Goal: Task Accomplishment & Management: Manage account settings

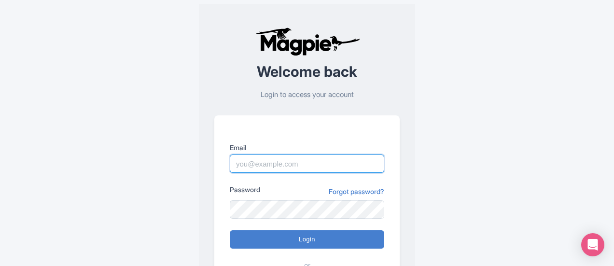
click at [279, 169] on input "Email" at bounding box center [307, 164] width 155 height 18
type input "[EMAIL_ADDRESS][DOMAIN_NAME]"
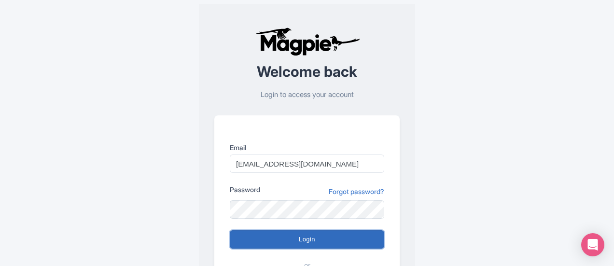
click at [311, 232] on input "Login" at bounding box center [307, 239] width 155 height 18
type input "Logging in..."
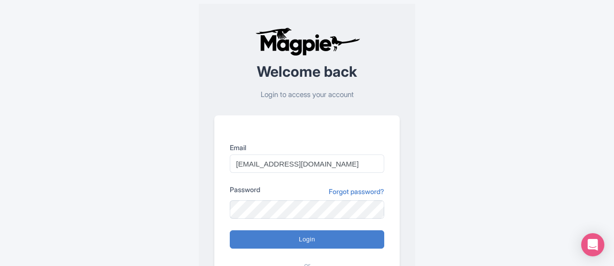
click at [188, 227] on div "Error There was an error logging in Welcome back Login to access your account E…" at bounding box center [307, 188] width 479 height 377
click at [417, 185] on div "Error There was an error logging in Welcome back Login to access your account E…" at bounding box center [307, 188] width 479 height 377
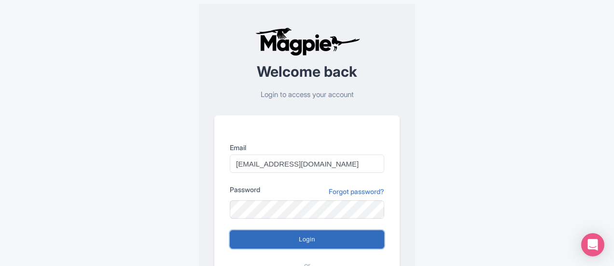
click at [294, 244] on input "Login" at bounding box center [307, 239] width 155 height 18
type input "Logging in..."
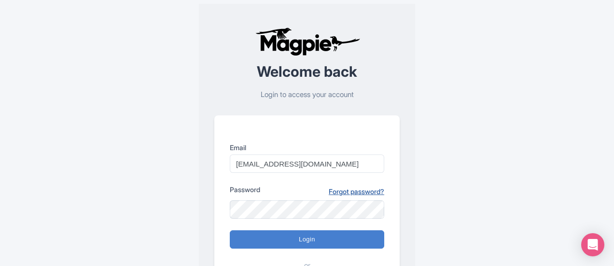
click at [346, 195] on link "Forgot password?" at bounding box center [357, 191] width 56 height 10
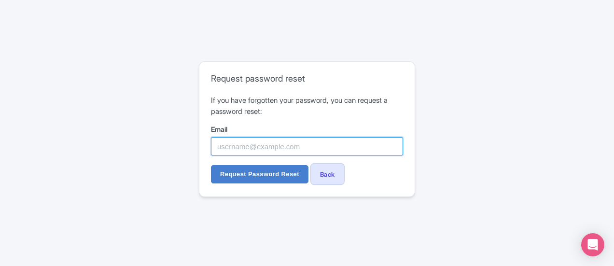
click at [281, 151] on input "Email" at bounding box center [307, 146] width 192 height 18
type input "[EMAIL_ADDRESS][DOMAIN_NAME]"
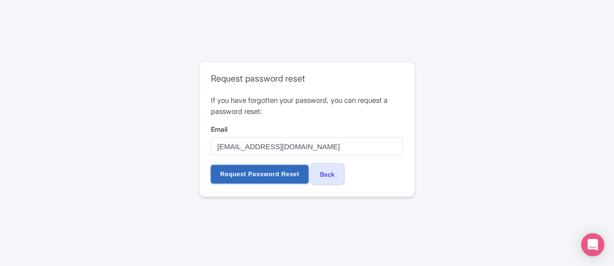
click at [290, 175] on input "Request Password Reset" at bounding box center [260, 174] width 98 height 18
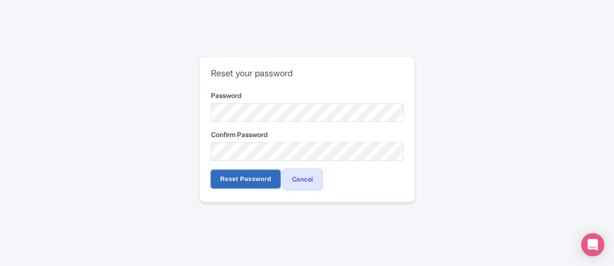
click at [257, 177] on input "Reset Password" at bounding box center [246, 179] width 70 height 18
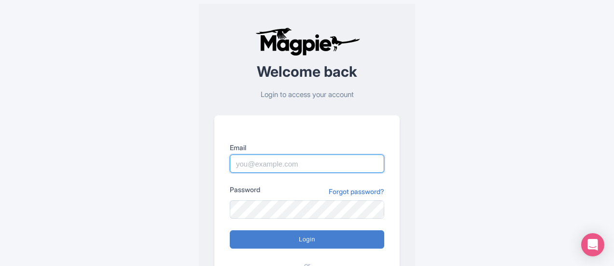
click at [321, 169] on input "Email" at bounding box center [307, 164] width 155 height 18
type input "naresh.kumar1@dentsu.com"
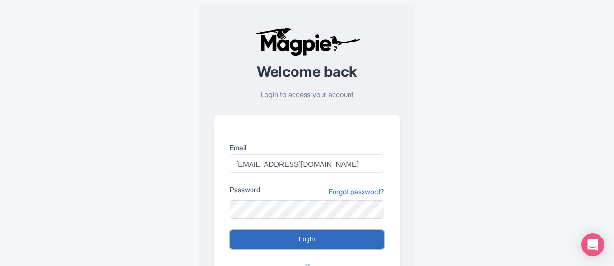
click at [283, 238] on input "Login" at bounding box center [307, 239] width 155 height 18
type input "Logging in..."
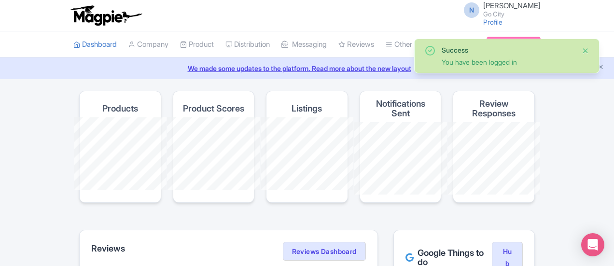
click at [588, 50] on button "Close" at bounding box center [586, 51] width 8 height 12
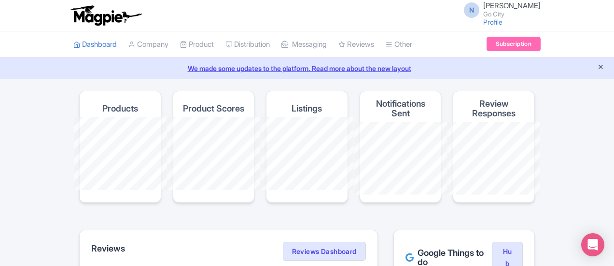
click at [603, 67] on icon "Close announcement" at bounding box center [600, 66] width 7 height 7
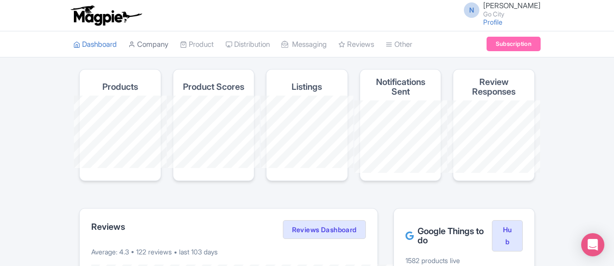
click at [128, 45] on link "Company" at bounding box center [148, 44] width 40 height 27
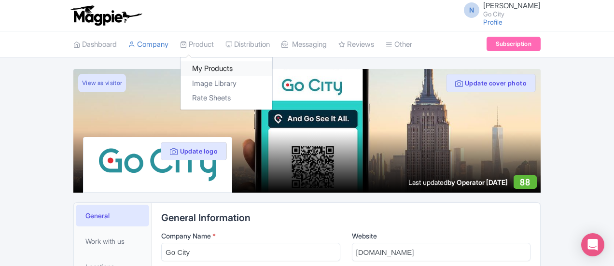
click at [181, 68] on link "My Products" at bounding box center [227, 68] width 92 height 15
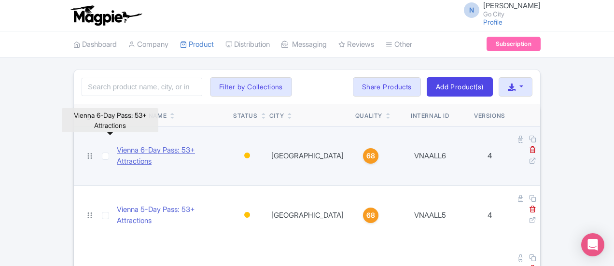
click at [136, 145] on link "Vienna 6-Day Pass: 53+ Attractions" at bounding box center [171, 156] width 109 height 22
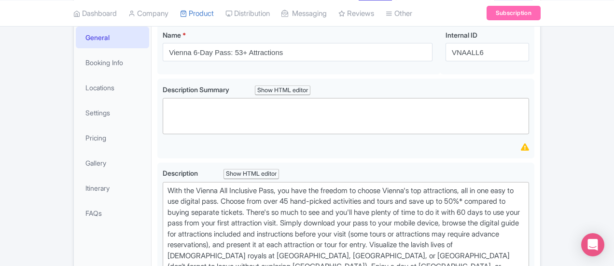
scroll to position [58, 0]
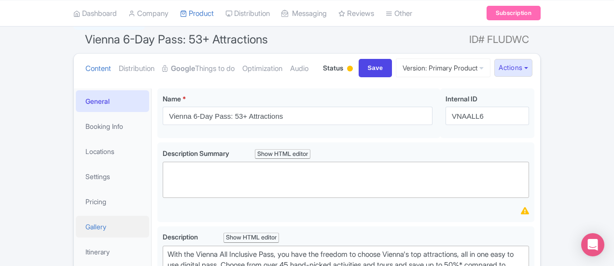
click at [76, 216] on link "Gallery" at bounding box center [112, 227] width 73 height 22
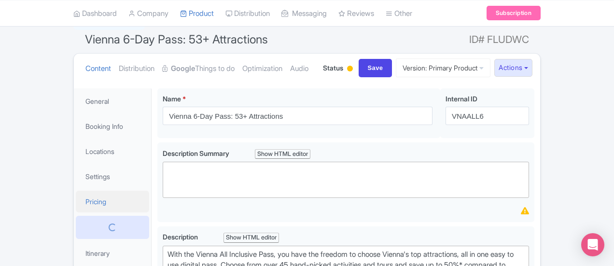
click at [76, 201] on link "Pricing" at bounding box center [112, 202] width 73 height 22
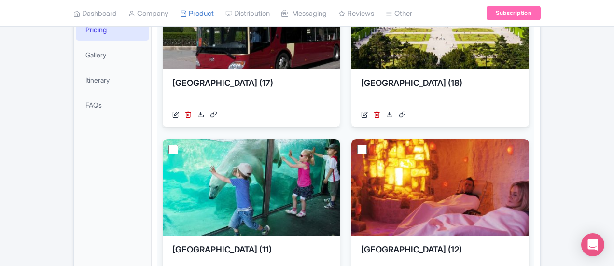
scroll to position [0, 0]
